Goal: Task Accomplishment & Management: Complete application form

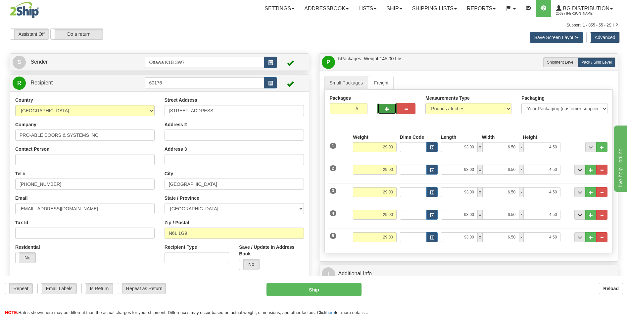
click at [385, 110] on span "button" at bounding box center [387, 109] width 5 height 4
type input "6"
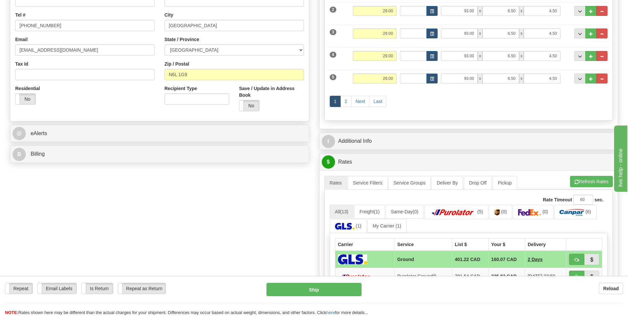
scroll to position [199, 0]
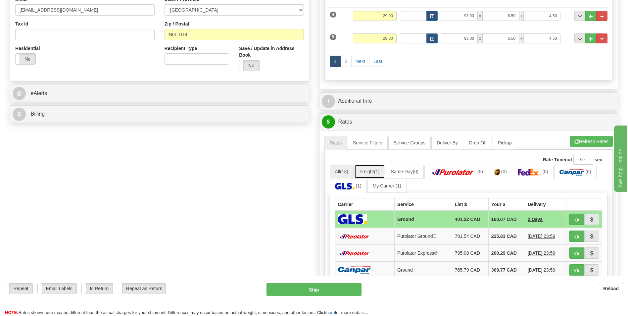
click at [380, 167] on link "Freight (1)" at bounding box center [369, 172] width 31 height 14
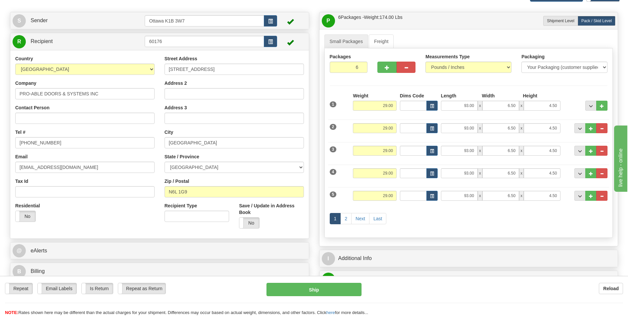
scroll to position [0, 0]
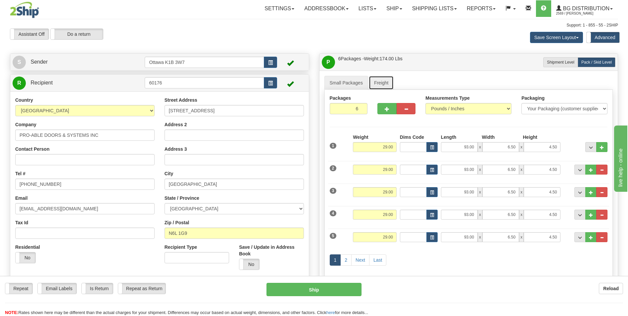
click at [382, 80] on link "Freight" at bounding box center [381, 83] width 25 height 14
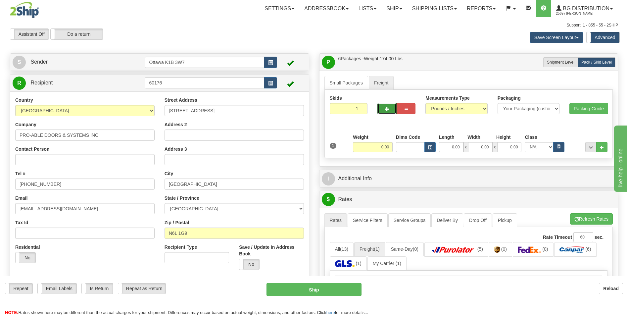
click at [387, 108] on span "button" at bounding box center [387, 109] width 5 height 4
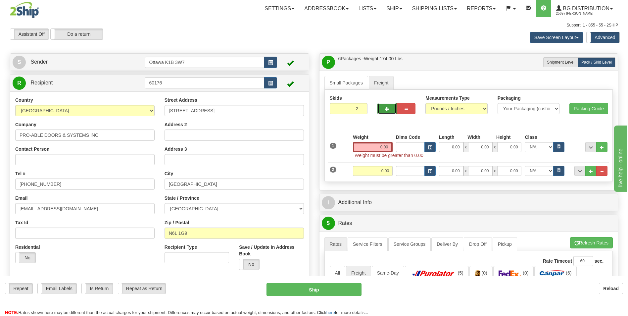
click at [388, 108] on span "button" at bounding box center [387, 109] width 5 height 4
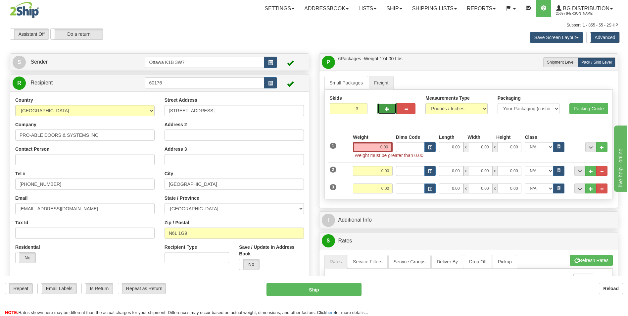
click at [388, 108] on span "button" at bounding box center [387, 109] width 5 height 4
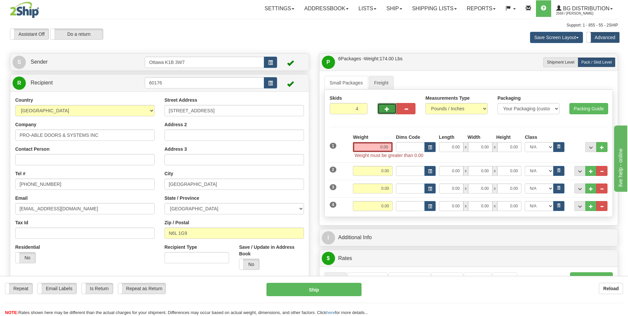
click at [388, 108] on span "button" at bounding box center [387, 109] width 5 height 4
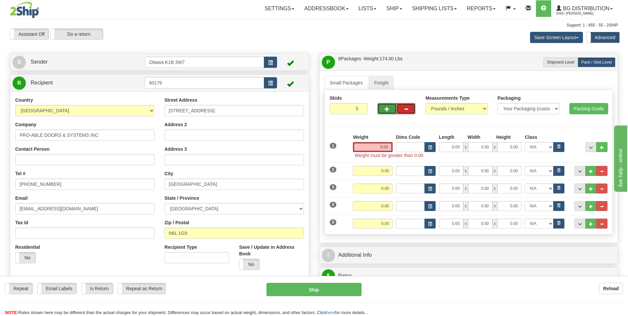
click at [401, 108] on button "button" at bounding box center [406, 108] width 19 height 11
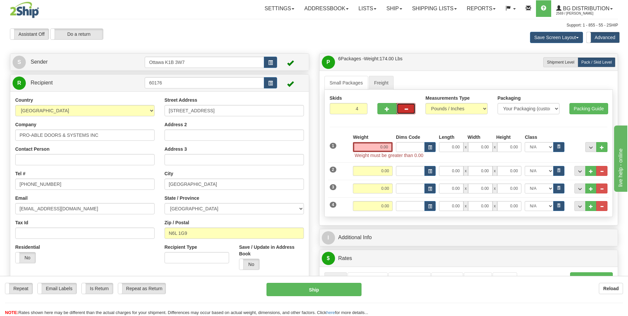
click at [401, 108] on button "button" at bounding box center [406, 108] width 19 height 11
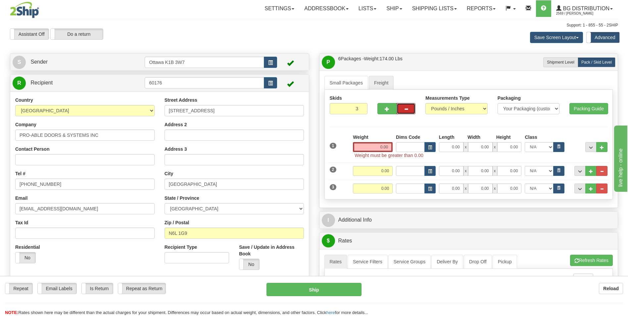
click at [401, 108] on button "button" at bounding box center [406, 108] width 19 height 11
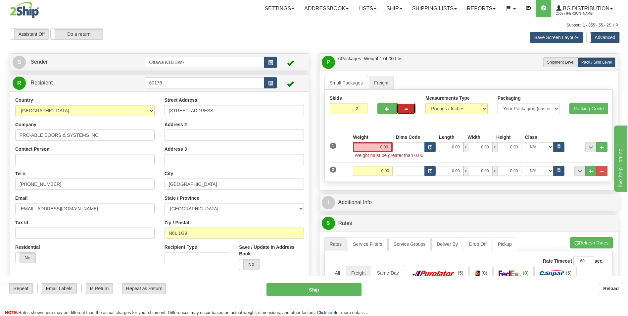
click at [401, 108] on button "button" at bounding box center [406, 108] width 19 height 11
type input "1"
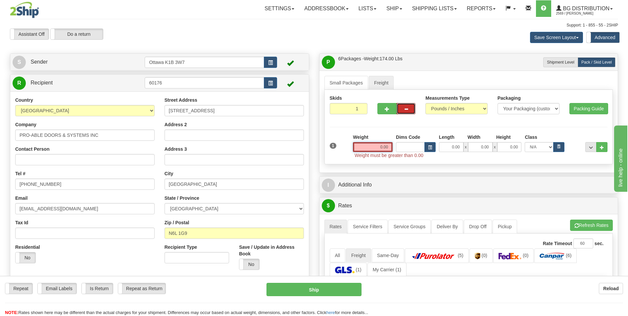
click at [387, 147] on input "0.00" at bounding box center [373, 147] width 40 height 10
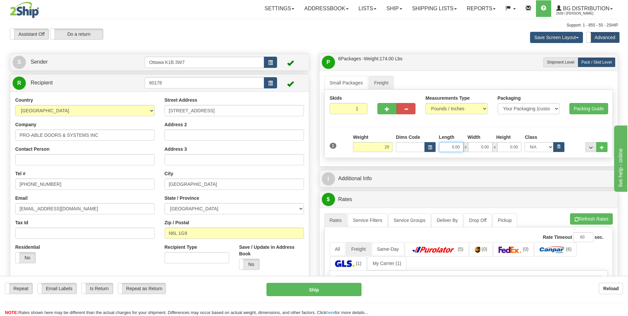
click at [444, 148] on input "0.00" at bounding box center [451, 147] width 25 height 10
type input "29.00"
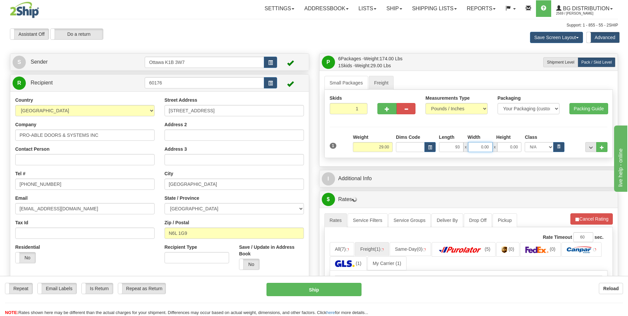
type input "93.00"
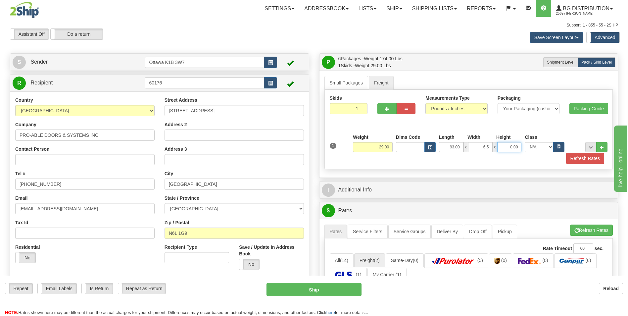
type input "6.50"
type input "4.50"
click at [389, 108] on span "button" at bounding box center [387, 109] width 5 height 4
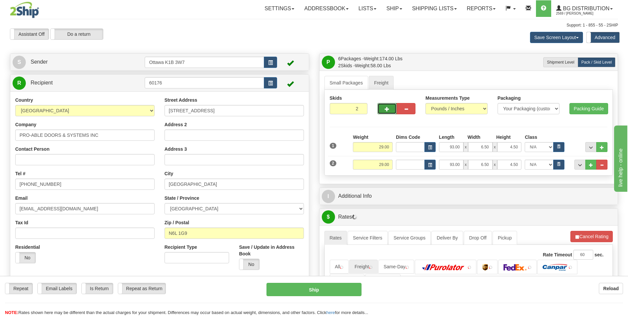
click at [389, 108] on span "button" at bounding box center [387, 109] width 5 height 4
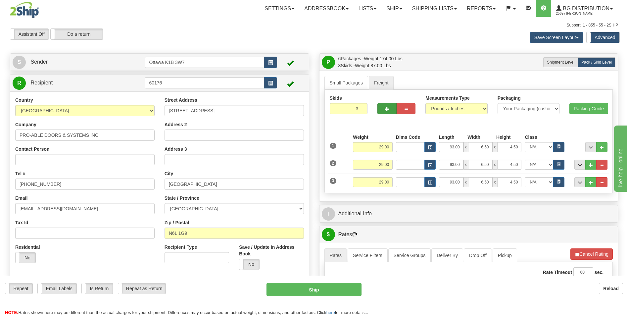
click at [389, 108] on div "Skids 3 3" at bounding box center [469, 141] width 289 height 103
click at [389, 108] on span "button" at bounding box center [387, 109] width 5 height 4
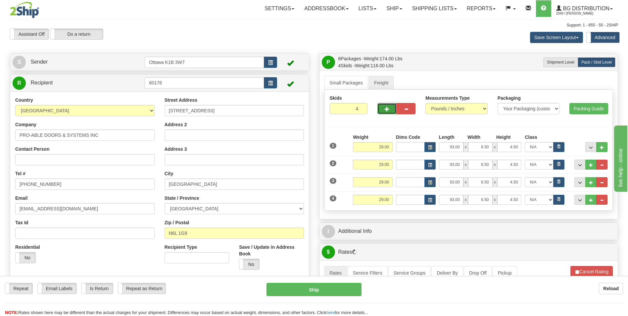
click at [389, 108] on span "button" at bounding box center [387, 109] width 5 height 4
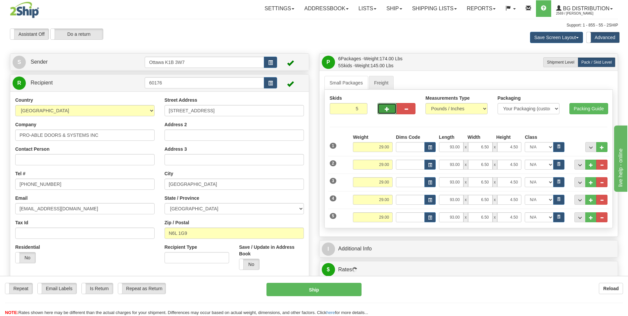
click at [389, 108] on span "button" at bounding box center [387, 109] width 5 height 4
type input "6"
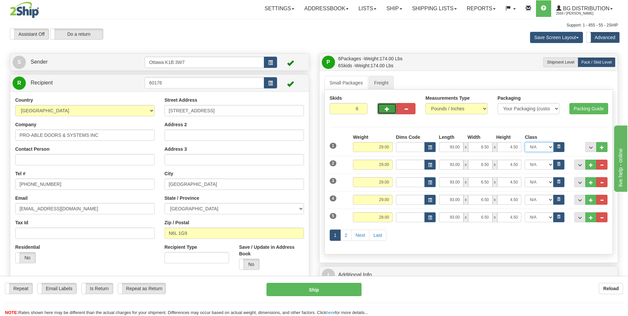
click at [552, 147] on select "N/A 50.0 55.0 60.0 65.0 70.0 85.0 92.5 100.0 125.0 175.0 250.0 300.0 400.0" at bounding box center [539, 147] width 29 height 10
click at [588, 146] on button "..." at bounding box center [591, 147] width 11 height 10
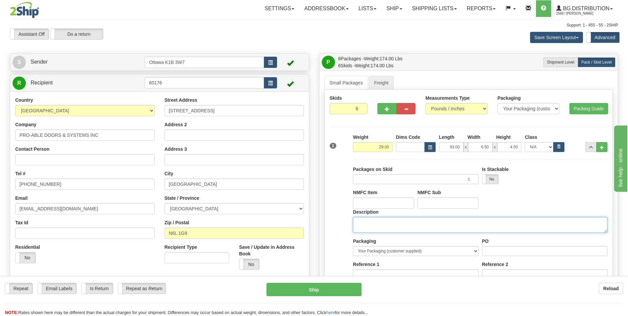
click at [382, 223] on textarea "Description" at bounding box center [480, 225] width 255 height 16
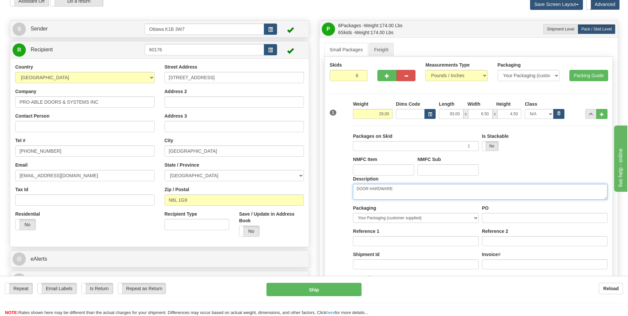
scroll to position [66, 0]
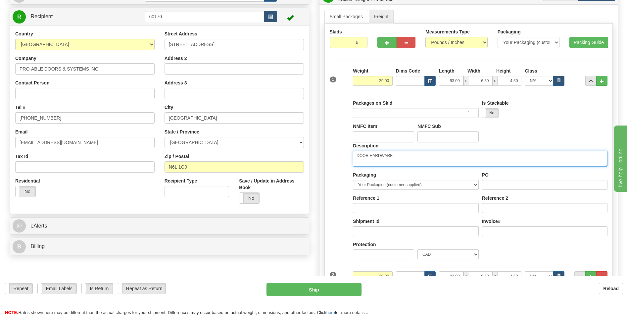
type textarea "DOOR HARDWARE"
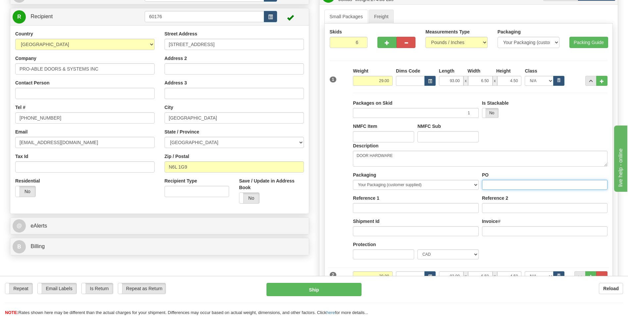
click at [483, 185] on input "PO" at bounding box center [545, 185] width 126 height 10
type input "615984"
click at [443, 207] on input "Reference" at bounding box center [416, 208] width 126 height 10
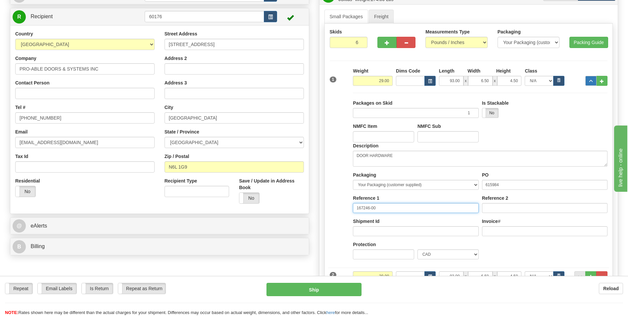
type input "167246-00"
click at [588, 82] on button "..." at bounding box center [591, 81] width 11 height 10
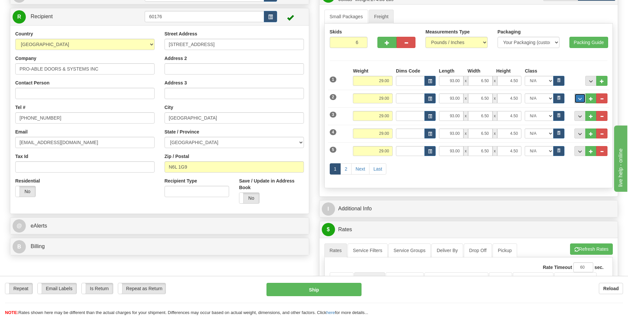
click at [582, 97] on span "..." at bounding box center [580, 99] width 4 height 4
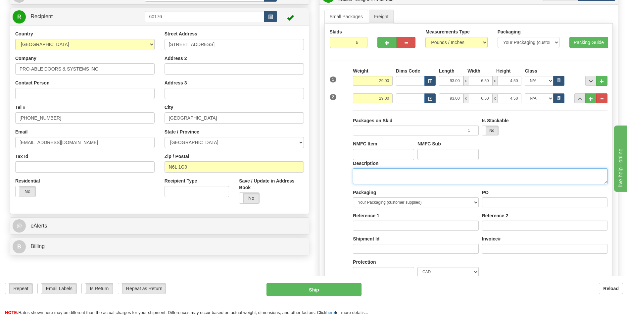
click at [386, 171] on textarea "Description" at bounding box center [480, 176] width 255 height 16
type textarea "DOOR HARDWARE"
click at [397, 223] on input "Reference" at bounding box center [416, 226] width 126 height 10
type input "167246-00"
click at [489, 202] on input "PO" at bounding box center [545, 202] width 126 height 10
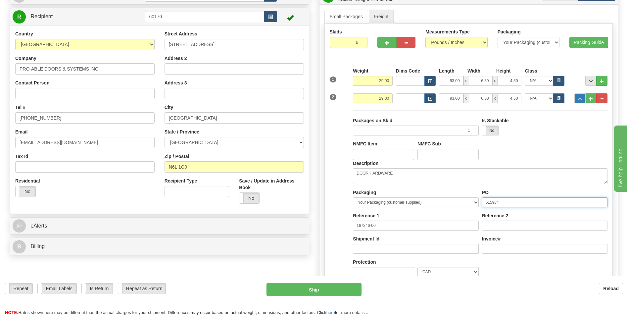
type input "615984"
click at [582, 101] on span "..." at bounding box center [580, 99] width 4 height 4
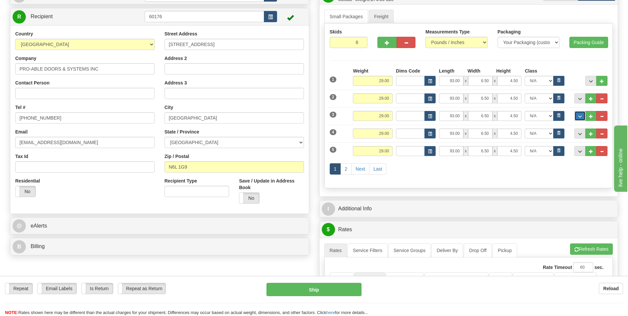
click at [581, 112] on button "..." at bounding box center [580, 116] width 11 height 10
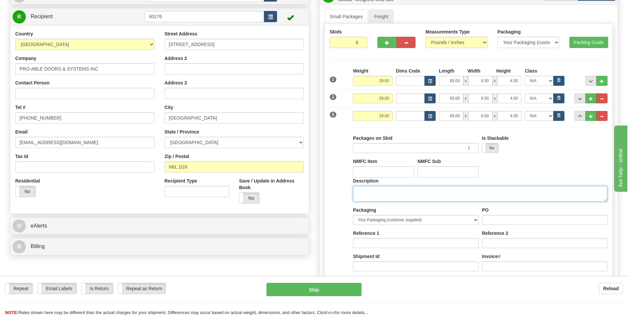
click at [394, 197] on textarea "Description" at bounding box center [480, 194] width 255 height 16
type textarea "DOOR HARDWARE"
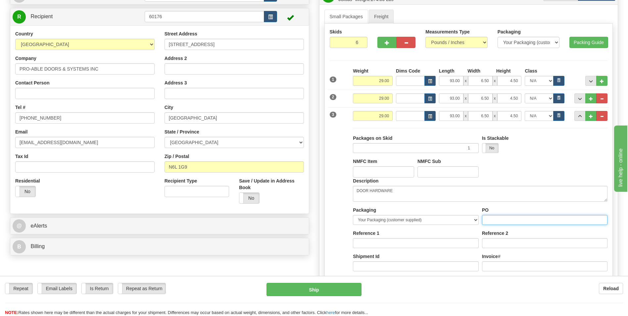
click at [490, 218] on input "PO" at bounding box center [545, 220] width 126 height 10
type input "615984"
click at [380, 245] on input "Reference" at bounding box center [416, 243] width 126 height 10
type input "167246-00"
click at [579, 113] on button "..." at bounding box center [580, 116] width 11 height 10
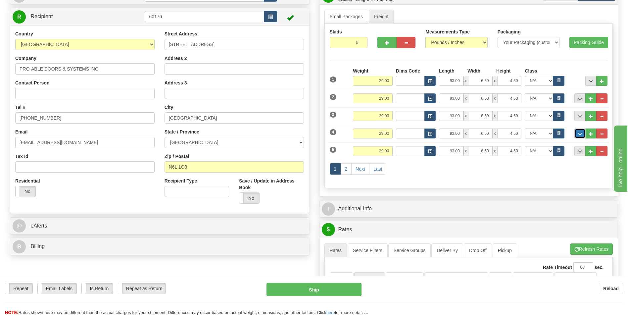
click at [582, 131] on button "..." at bounding box center [580, 133] width 11 height 10
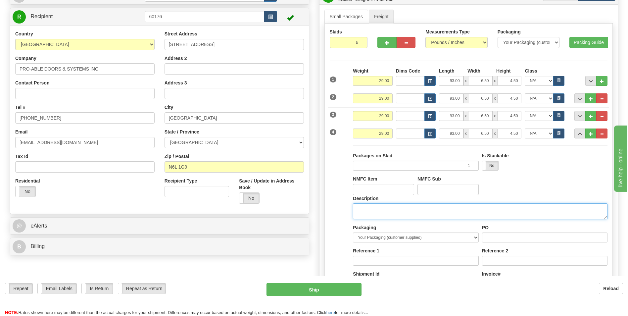
click at [389, 213] on textarea "Description" at bounding box center [480, 211] width 255 height 16
type textarea "DOOR HARDWARE"
click at [496, 234] on input "PO" at bounding box center [545, 237] width 126 height 10
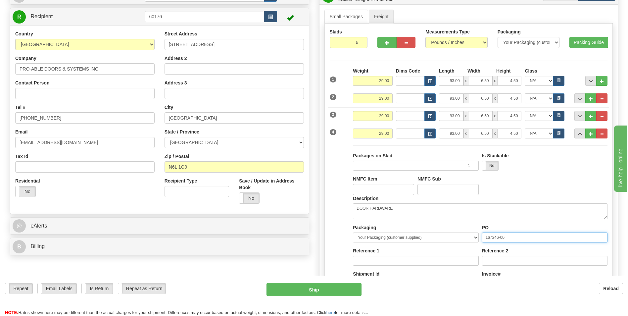
type input "167246-00"
click at [379, 257] on input "Reference" at bounding box center [416, 261] width 126 height 10
type input "167246-00"
click at [578, 138] on div "Weight 29.00 Dims Code x" at bounding box center [480, 133] width 258 height 10
click at [578, 137] on button "..." at bounding box center [580, 133] width 11 height 10
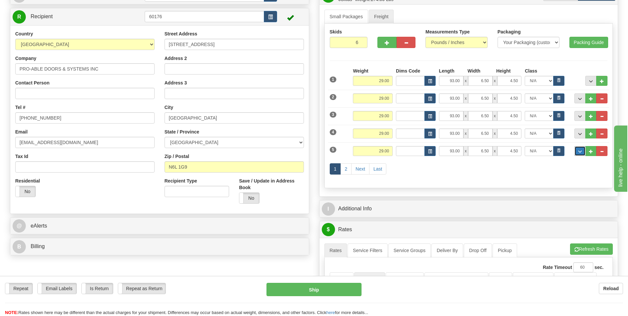
click at [582, 151] on span "..." at bounding box center [580, 152] width 4 height 4
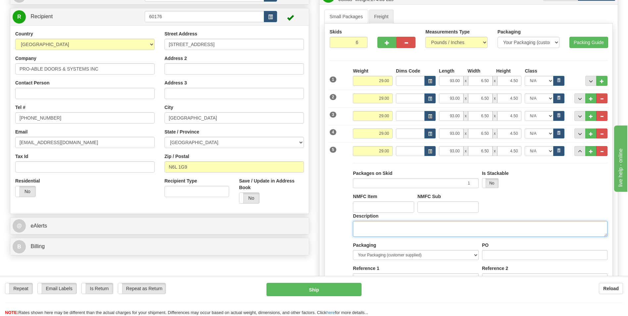
click at [385, 227] on textarea "Description" at bounding box center [480, 229] width 255 height 16
type textarea "DOOR HARDWARE"
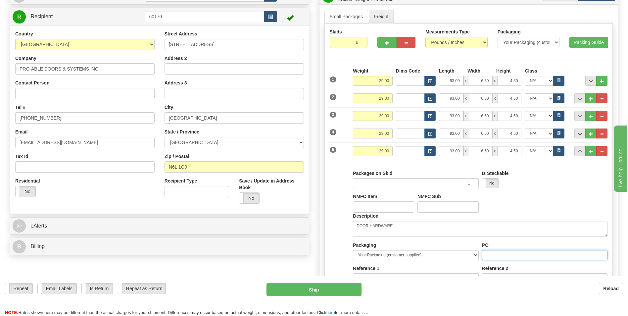
click at [501, 251] on input "PO" at bounding box center [545, 255] width 126 height 10
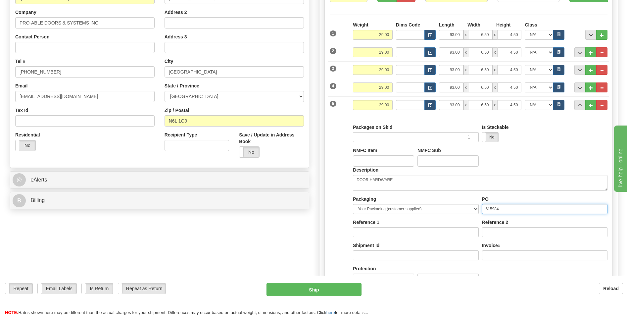
scroll to position [132, 0]
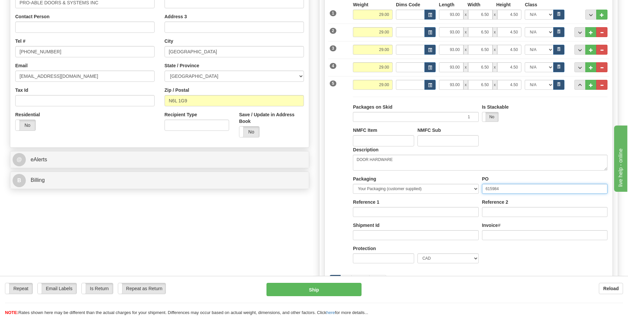
type input "615984"
click at [392, 217] on div "Reference 1" at bounding box center [415, 210] width 129 height 23
click at [395, 215] on input "Reference" at bounding box center [416, 212] width 126 height 10
type input "167246-00"
click at [575, 86] on button "..." at bounding box center [580, 85] width 11 height 10
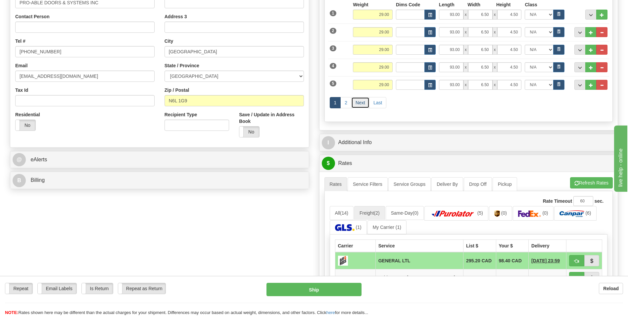
drag, startPoint x: 362, startPoint y: 102, endPoint x: 366, endPoint y: 107, distance: 6.3
click at [362, 102] on link "Next" at bounding box center [360, 102] width 18 height 11
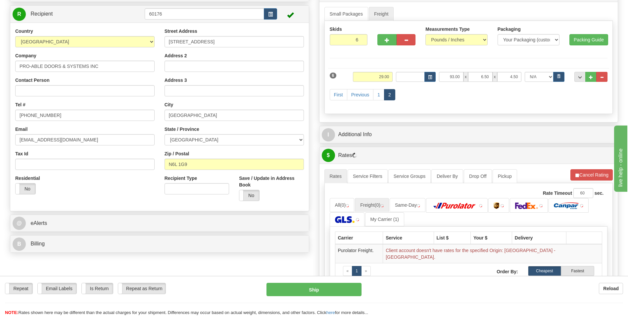
scroll to position [66, 0]
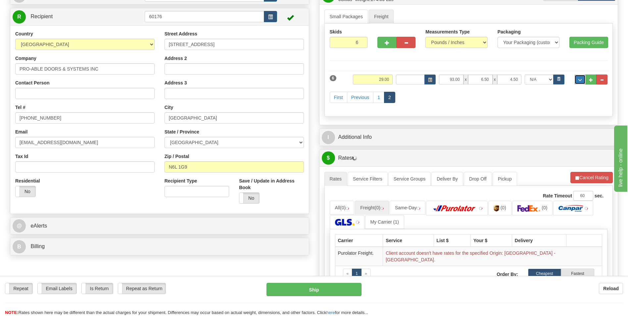
click at [579, 80] on span "..." at bounding box center [580, 80] width 4 height 4
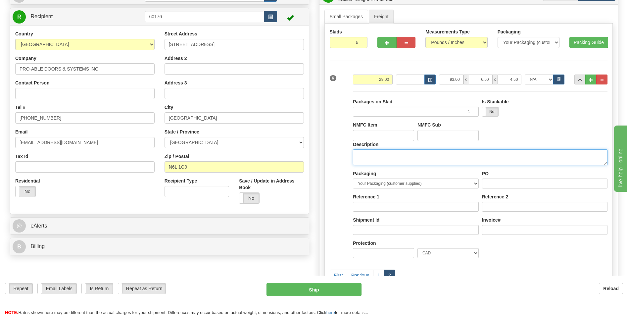
click at [394, 162] on textarea "Description" at bounding box center [480, 157] width 255 height 16
type textarea "DOOR HARDWARE"
click at [493, 182] on input "PO" at bounding box center [545, 184] width 126 height 10
type input "615984"
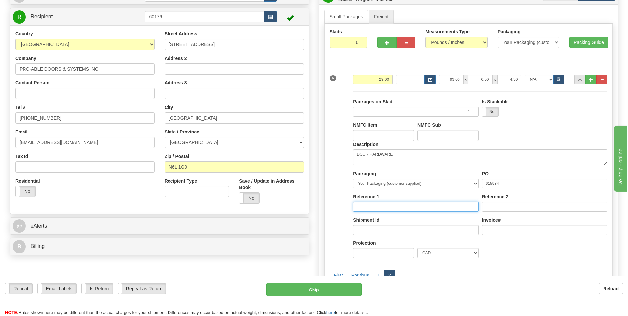
click at [402, 206] on input "Reference" at bounding box center [416, 207] width 126 height 10
type input "167246-00"
click at [576, 81] on button "..." at bounding box center [580, 80] width 11 height 10
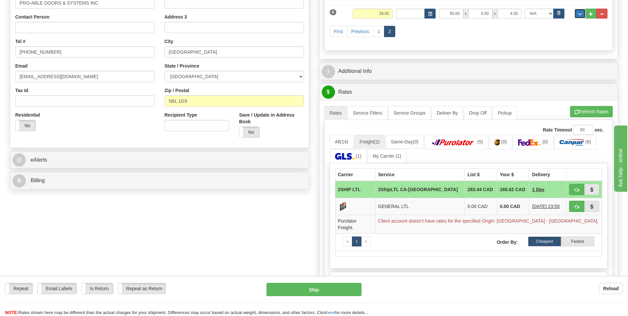
scroll to position [132, 0]
click at [465, 204] on td "0.00 CAD" at bounding box center [481, 206] width 32 height 17
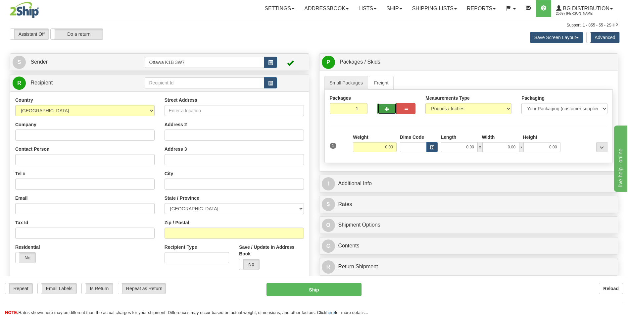
click at [382, 112] on button "button" at bounding box center [387, 108] width 19 height 11
type input "2"
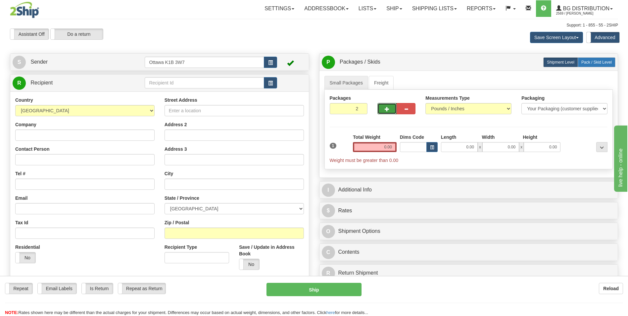
click at [593, 65] on label "Pack / Skid Level Pack.." at bounding box center [597, 62] width 38 height 10
radio input "true"
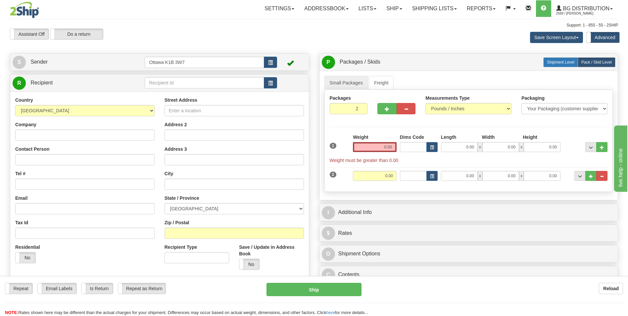
click at [557, 61] on span "Shipment Level" at bounding box center [560, 62] width 27 height 5
radio input "true"
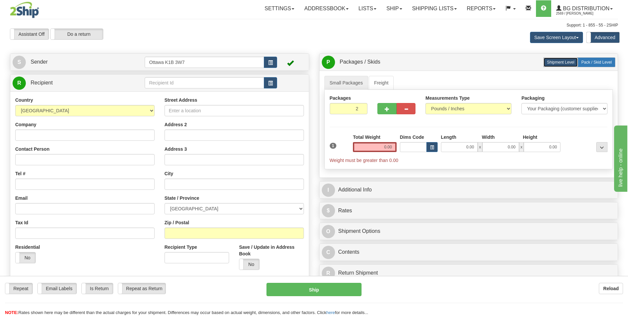
click at [593, 57] on label "Pack / Skid Level Pack.." at bounding box center [597, 62] width 38 height 10
radio input "true"
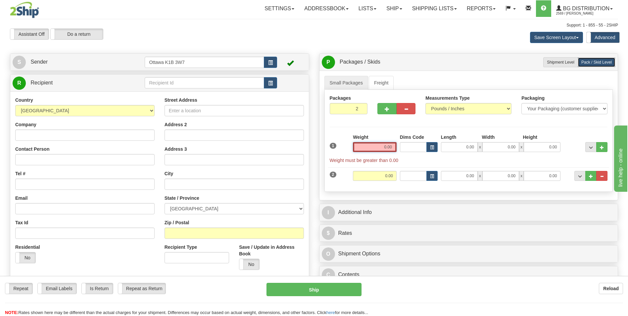
click at [388, 145] on input "0.00" at bounding box center [375, 147] width 44 height 10
type input "0.00"
click at [467, 147] on input "0.00" at bounding box center [459, 147] width 37 height 10
type input "20.00"
click at [509, 149] on input "0.00" at bounding box center [501, 147] width 37 height 10
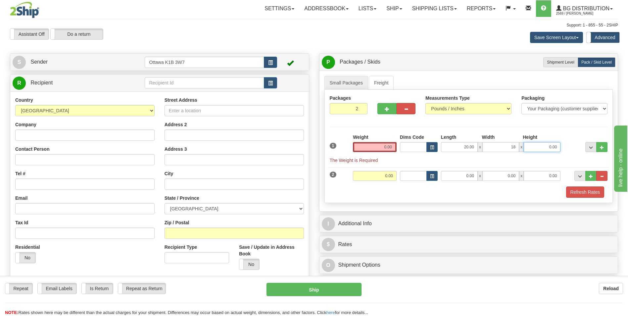
type input "18.00"
type input "8.00"
click at [478, 127] on hr at bounding box center [469, 127] width 278 height 0
click at [385, 148] on input "0.00" at bounding box center [375, 147] width 44 height 10
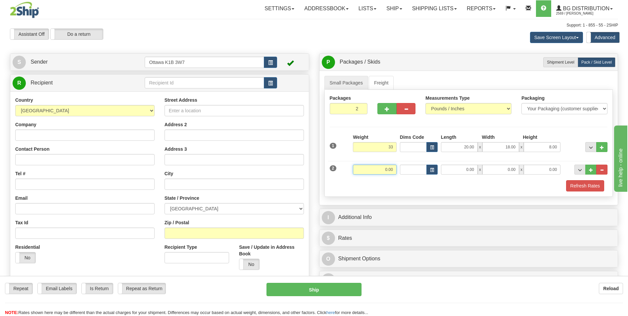
type input "33.00"
click at [391, 167] on input "0.00" at bounding box center [375, 170] width 44 height 10
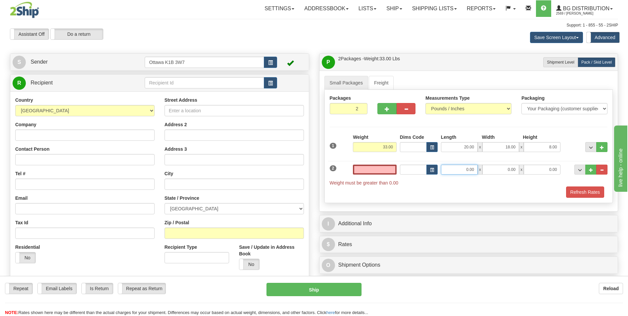
type input "0.00"
click at [474, 171] on input "0.00" at bounding box center [459, 170] width 37 height 10
type input "15.00"
type input "11.00"
type input "10.00"
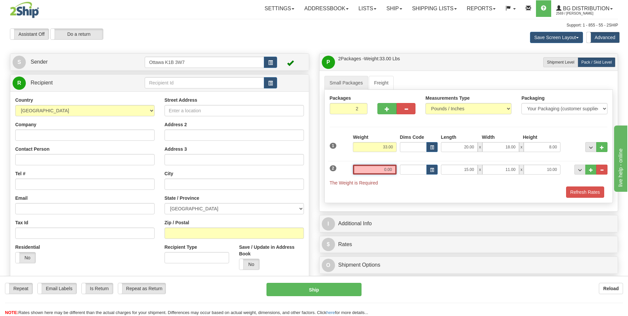
click at [384, 168] on input "0.00" at bounding box center [375, 170] width 44 height 10
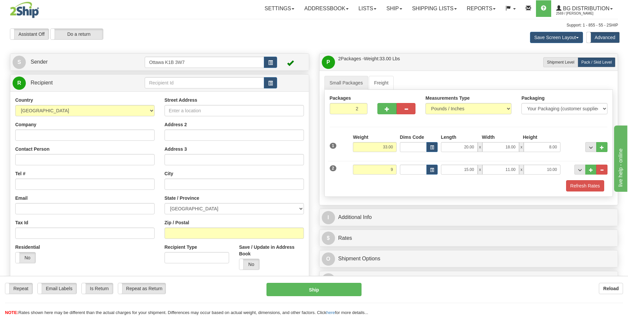
type input "9.00"
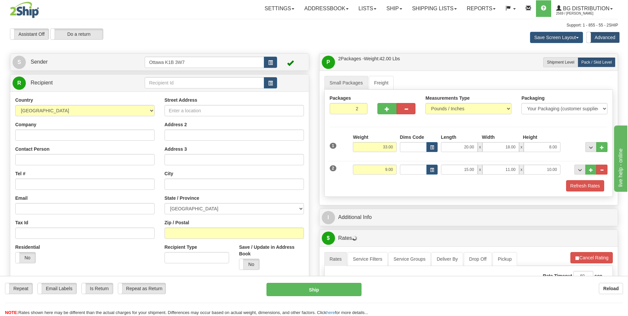
click at [363, 124] on div "Packages 2 2 Measurements Type" at bounding box center [469, 143] width 289 height 107
click at [185, 84] on input "text" at bounding box center [204, 82] width 119 height 11
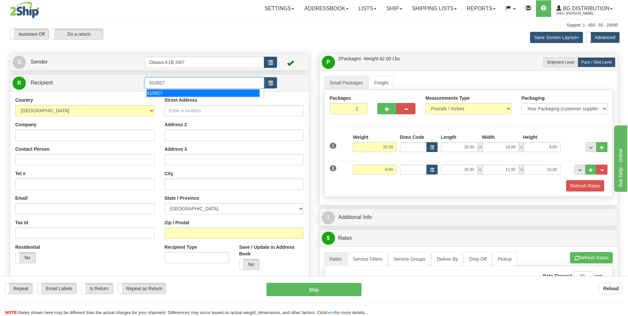
click at [182, 92] on div "910927" at bounding box center [203, 92] width 113 height 7
type input "910927"
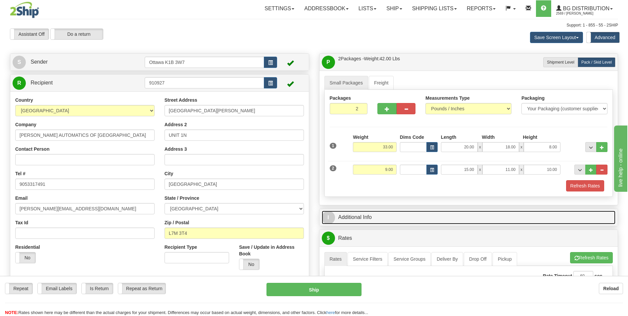
click at [357, 217] on link "I Additional Info" at bounding box center [469, 218] width 294 height 14
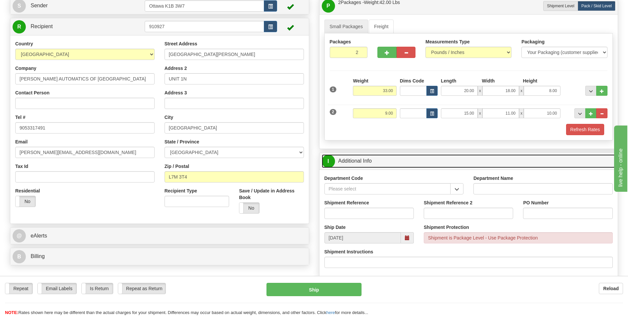
scroll to position [66, 0]
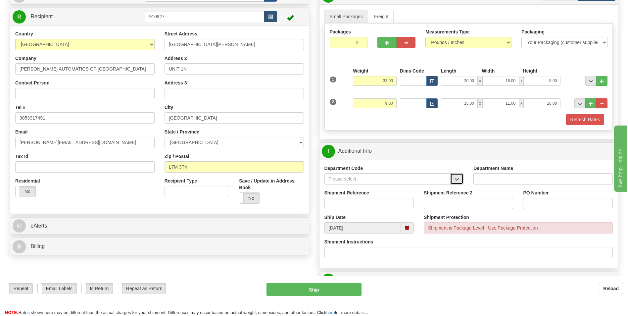
click at [457, 179] on span "button" at bounding box center [457, 179] width 5 height 4
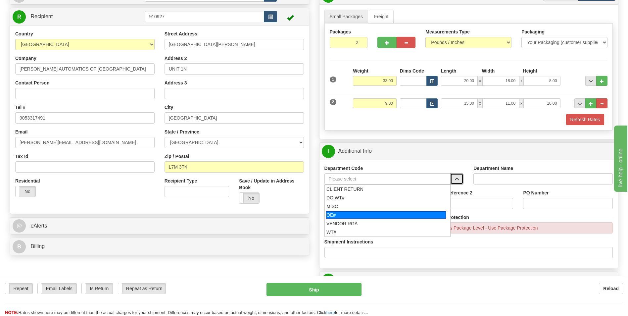
click at [407, 215] on div "OE#" at bounding box center [386, 214] width 120 height 7
type input "OE#"
type input "ORDERS"
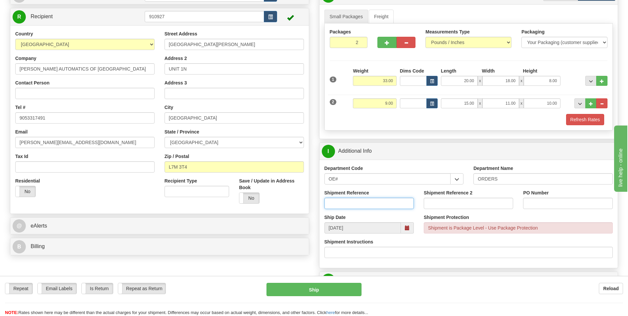
click at [371, 202] on input "Shipment Reference" at bounding box center [369, 203] width 89 height 11
type input "10204919-00"
click at [553, 202] on input "PO Number" at bounding box center [567, 203] width 89 height 11
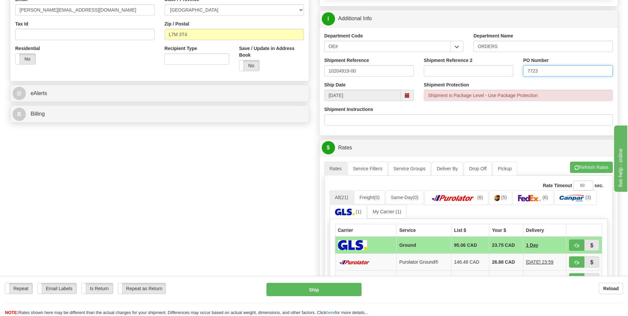
scroll to position [232, 0]
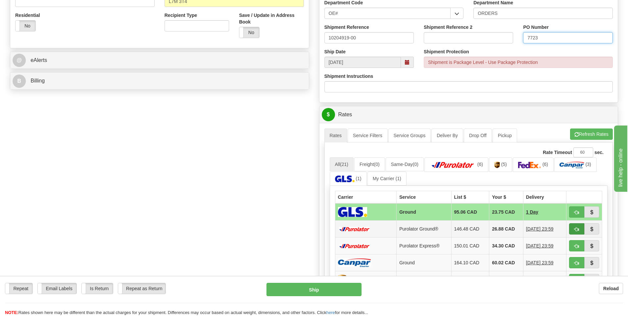
type input "7723"
click at [574, 228] on button "button" at bounding box center [576, 228] width 15 height 11
type input "260"
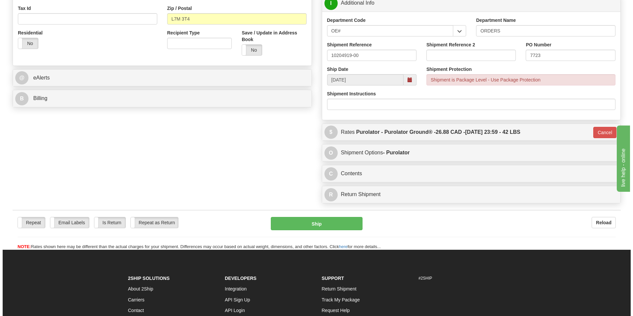
scroll to position [199, 0]
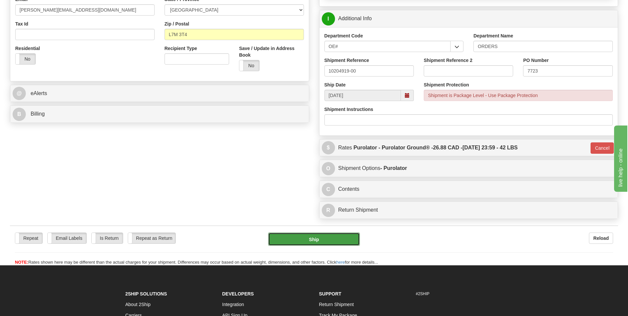
click at [334, 236] on button "Ship" at bounding box center [313, 238] width 91 height 13
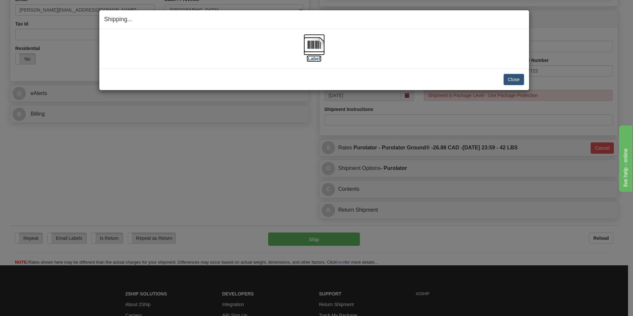
click at [317, 58] on label "[Label]" at bounding box center [314, 58] width 15 height 7
